Goal: Find specific page/section: Find specific page/section

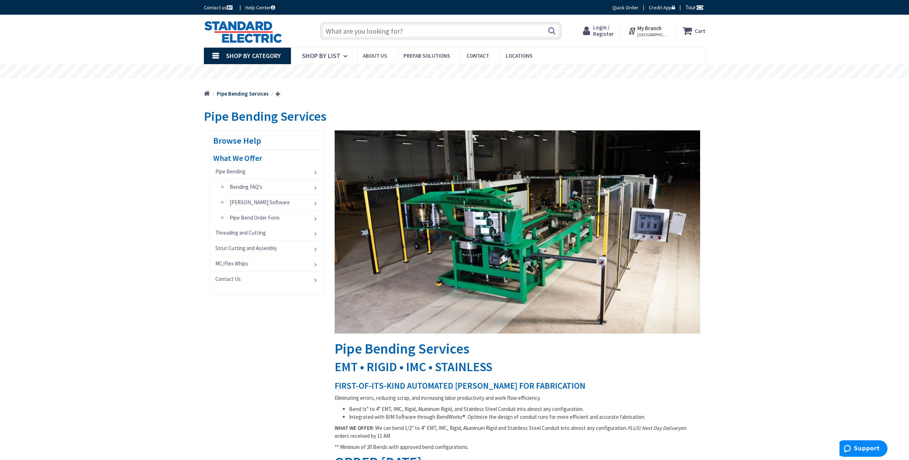
click at [648, 28] on strong "My Branch" at bounding box center [650, 28] width 24 height 7
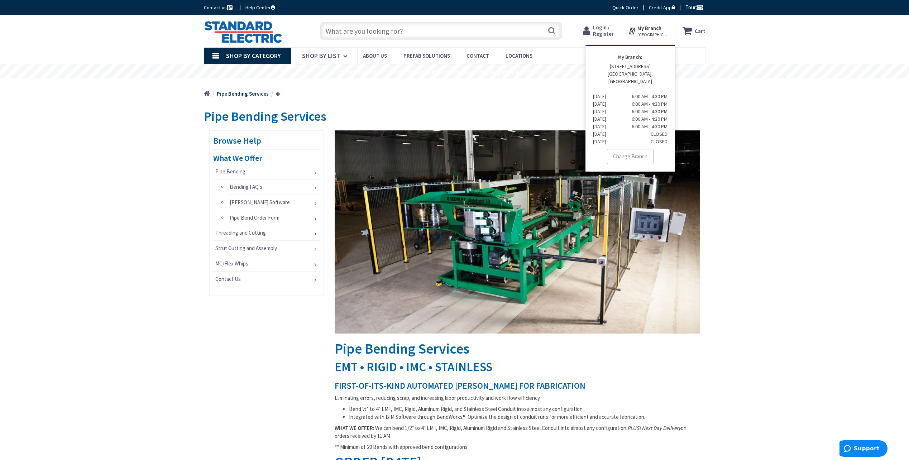
click at [619, 149] on link "Change Branch" at bounding box center [630, 156] width 47 height 15
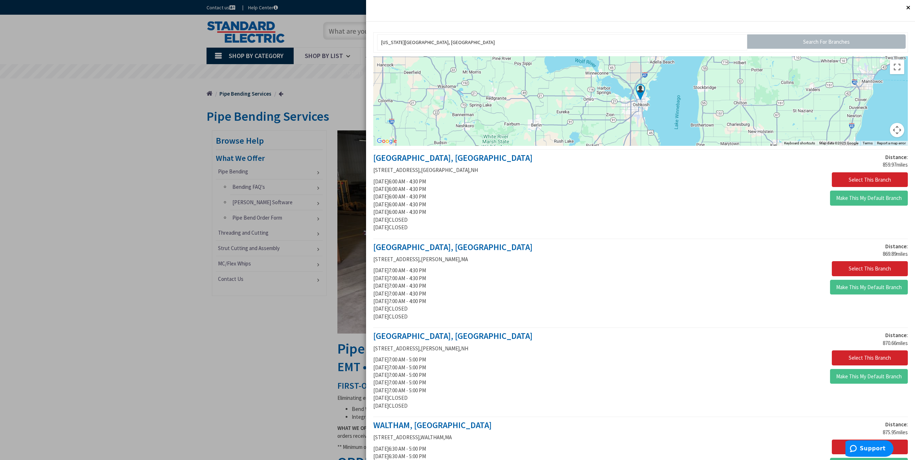
click at [639, 93] on img at bounding box center [640, 92] width 18 height 18
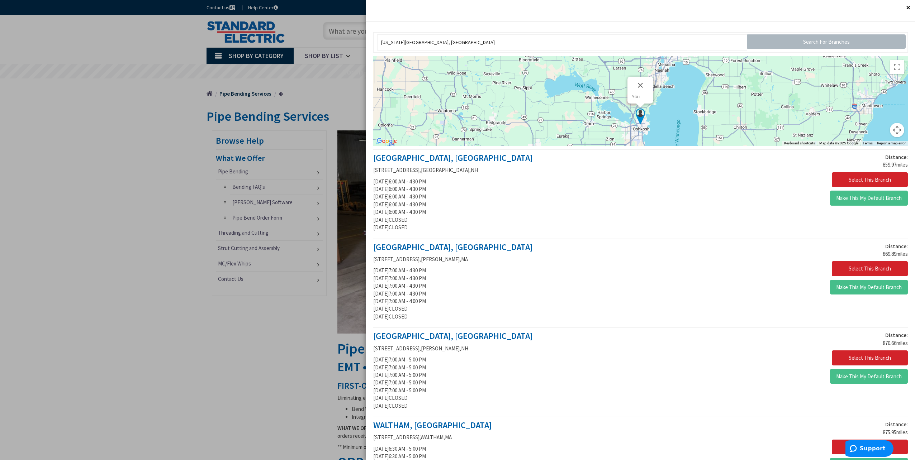
click at [635, 114] on img at bounding box center [640, 117] width 18 height 18
click at [635, 113] on img at bounding box center [640, 117] width 18 height 18
drag, startPoint x: 407, startPoint y: 44, endPoint x: 320, endPoint y: 51, distance: 87.4
click at [769, 37] on input "Search For Branches" at bounding box center [826, 41] width 158 height 14
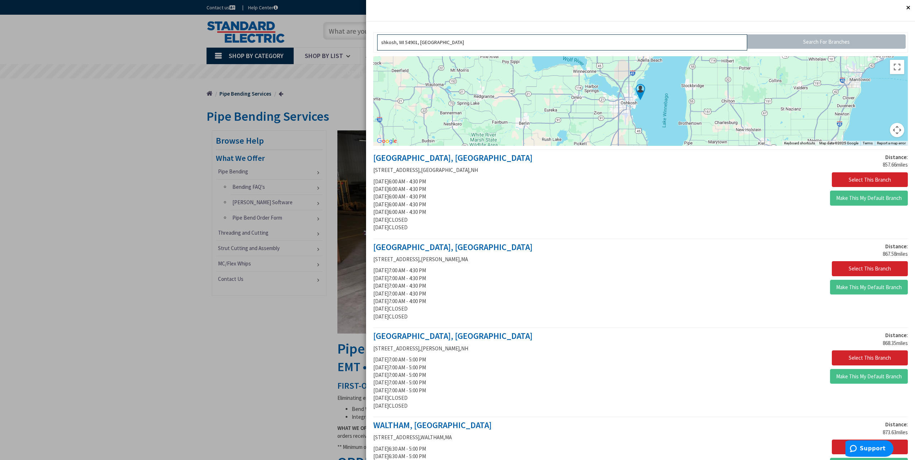
click at [381, 42] on input "shkosh, WI 54901, [GEOGRAPHIC_DATA]" at bounding box center [562, 42] width 370 height 16
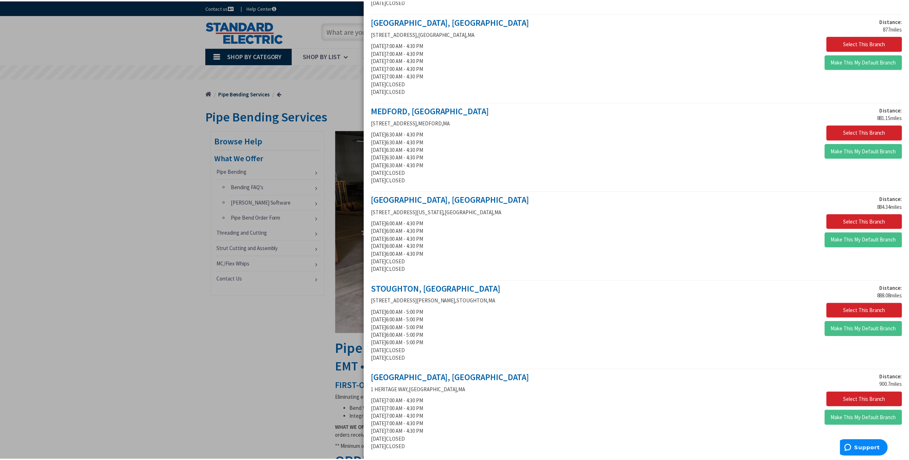
scroll to position [584, 0]
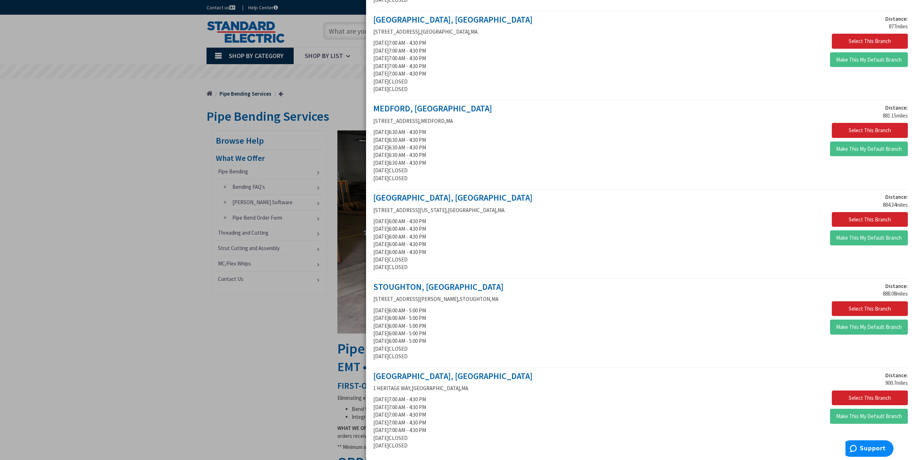
type input "[GEOGRAPHIC_DATA], WI 54901, [GEOGRAPHIC_DATA]"
click at [161, 89] on div at bounding box center [457, 230] width 915 height 460
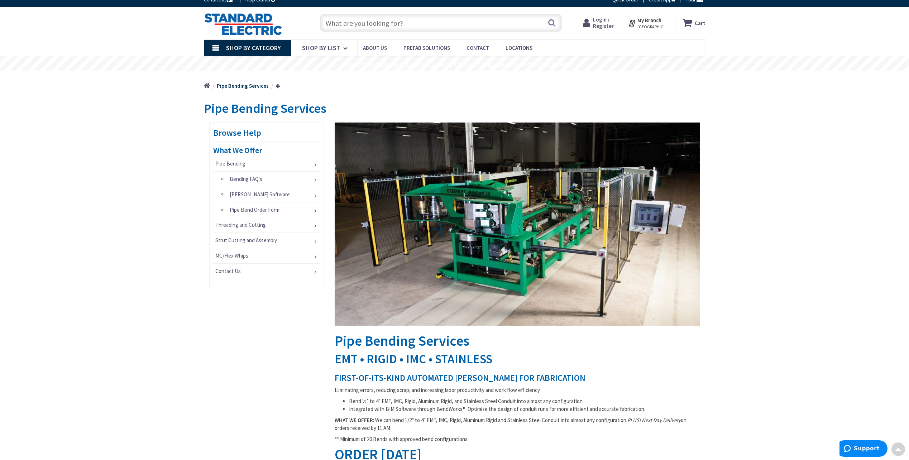
scroll to position [0, 0]
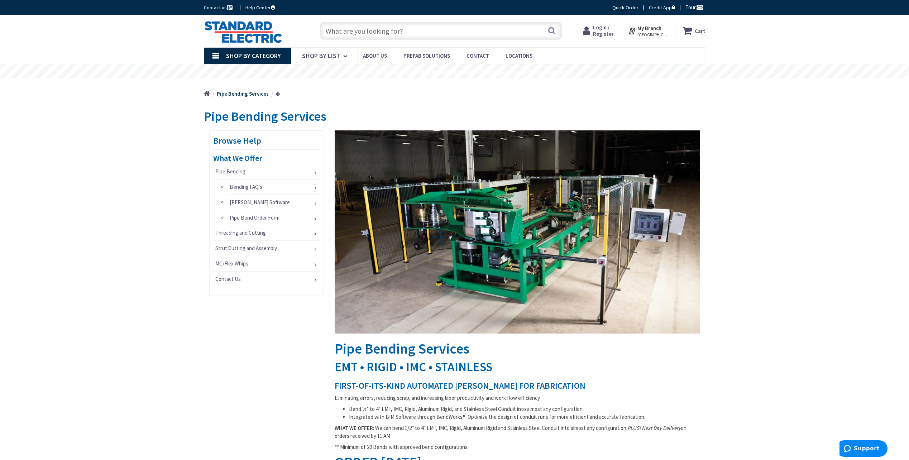
click at [143, 155] on div "Skip to Content Toggle Nav Search Cart My Cart Close" at bounding box center [454, 441] width 909 height 853
click at [89, 187] on div "Skip to Content Toggle Nav Search Cart My Cart Close" at bounding box center [454, 441] width 909 height 853
